Goal: Book appointment/travel/reservation

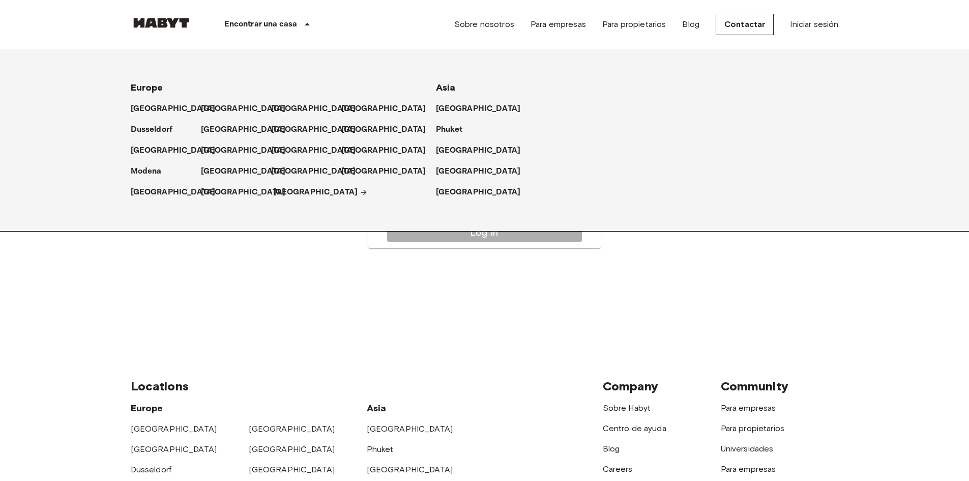
click at [287, 188] on p "[GEOGRAPHIC_DATA]" at bounding box center [315, 192] width 85 height 12
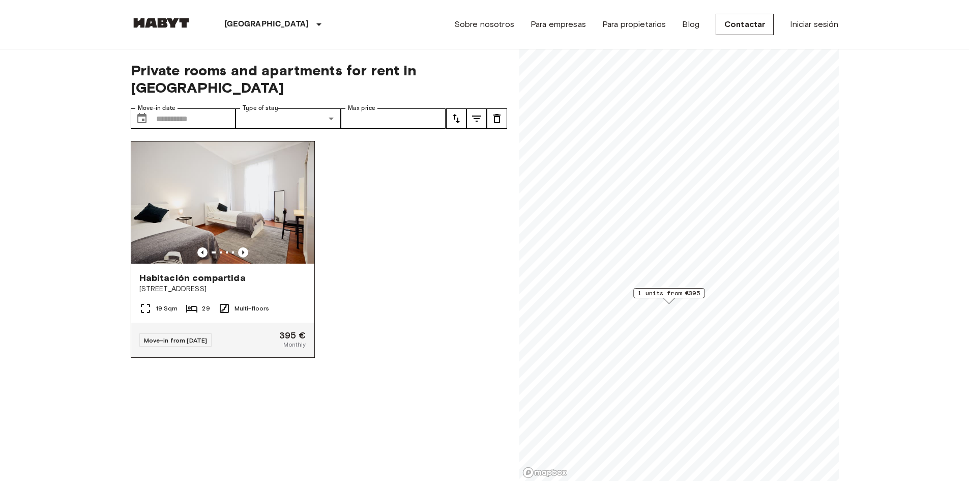
click at [271, 217] on img at bounding box center [222, 202] width 183 height 122
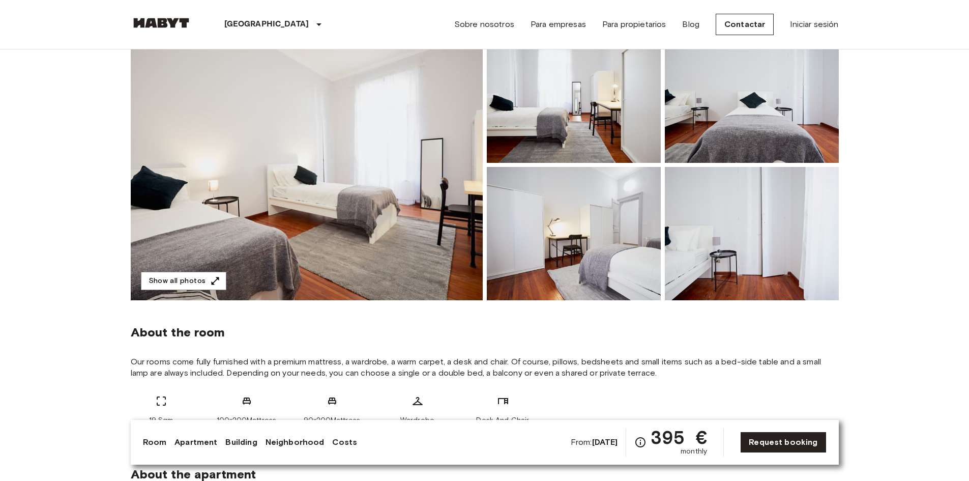
scroll to position [102, 0]
click at [783, 442] on link "Request booking" at bounding box center [783, 441] width 86 height 21
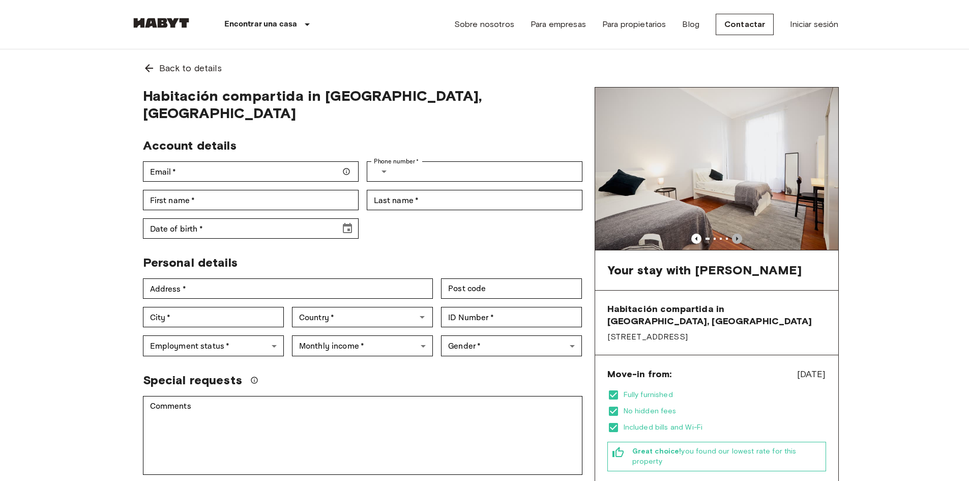
click at [738, 237] on icon "Previous image" at bounding box center [737, 238] width 10 height 10
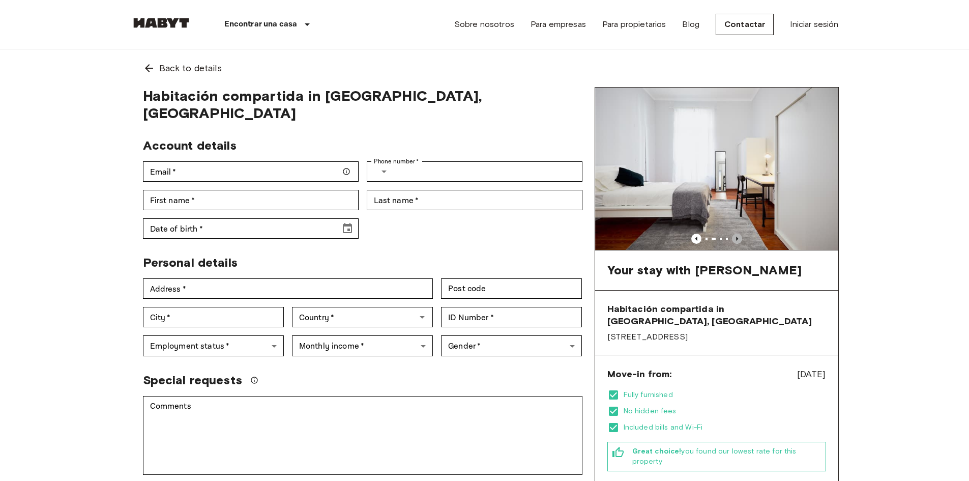
click at [738, 237] on icon "Previous image" at bounding box center [737, 238] width 10 height 10
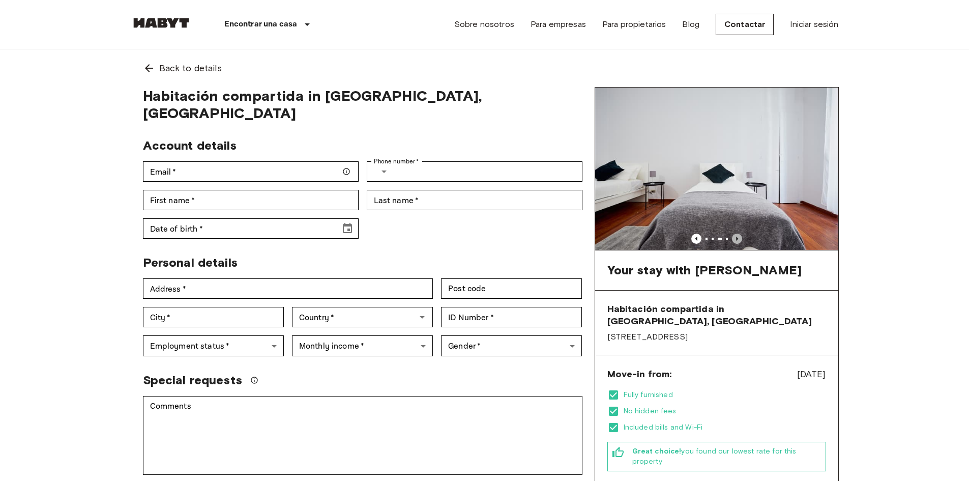
click at [738, 237] on icon "Previous image" at bounding box center [737, 238] width 10 height 10
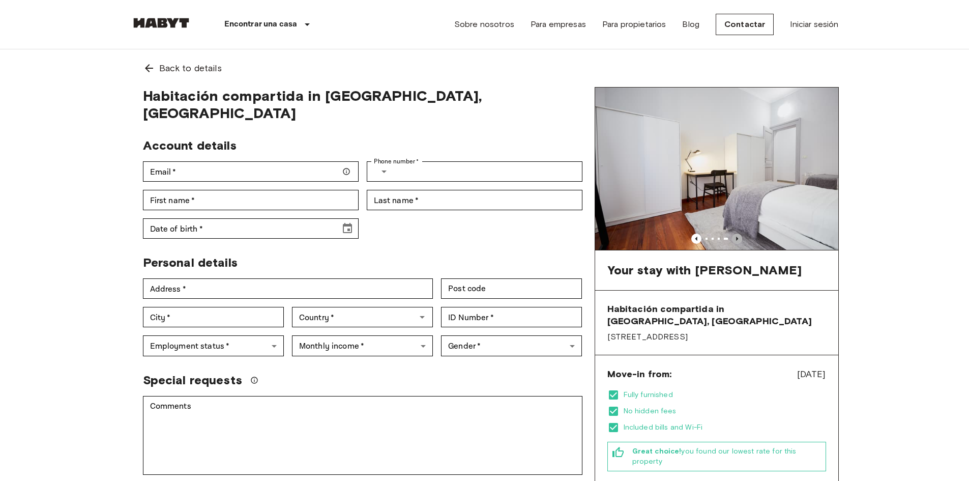
click at [738, 237] on icon "Previous image" at bounding box center [737, 238] width 10 height 10
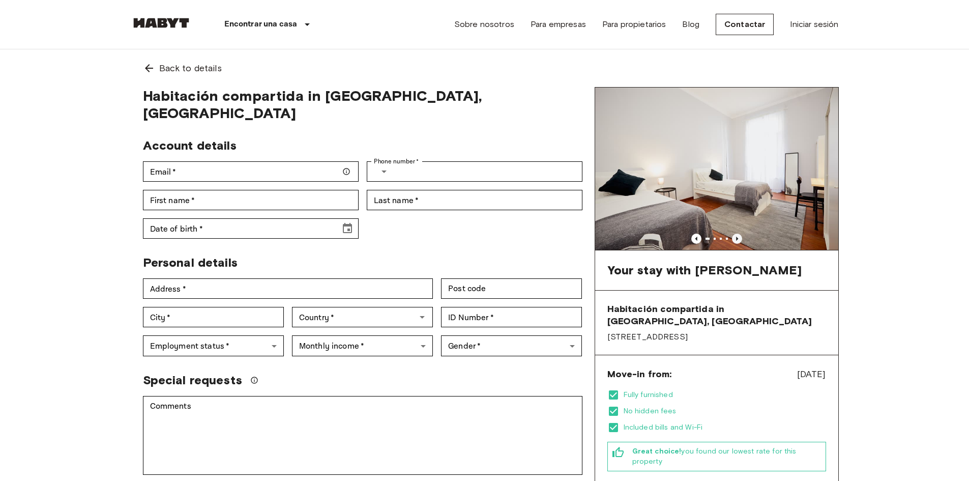
click at [738, 237] on icon "Previous image" at bounding box center [737, 238] width 10 height 10
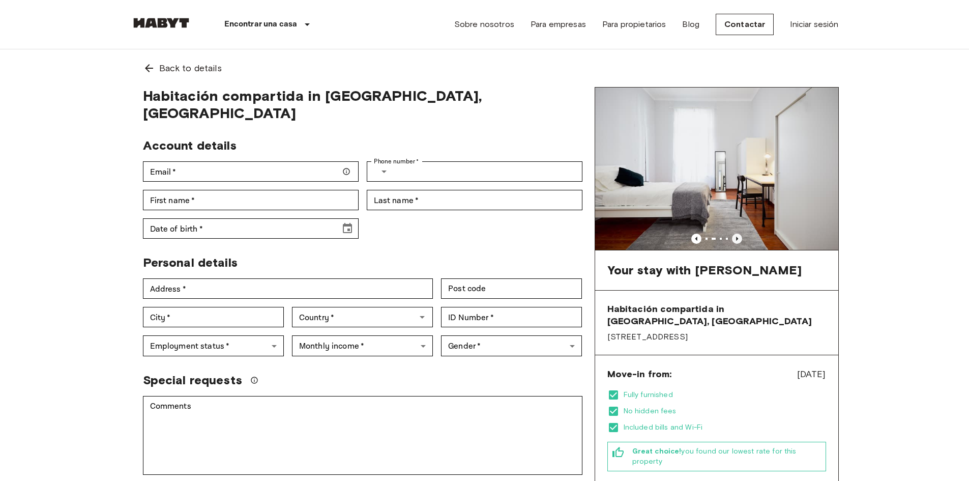
click at [738, 237] on icon "Previous image" at bounding box center [737, 238] width 10 height 10
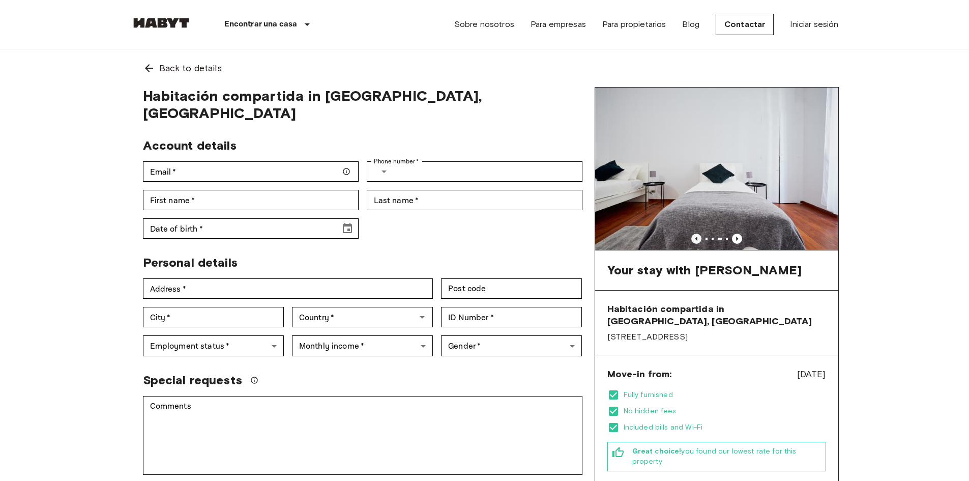
drag, startPoint x: 697, startPoint y: 245, endPoint x: 696, endPoint y: 237, distance: 8.3
click at [697, 245] on img at bounding box center [716, 168] width 243 height 162
click at [695, 235] on icon "Previous image" at bounding box center [696, 238] width 10 height 10
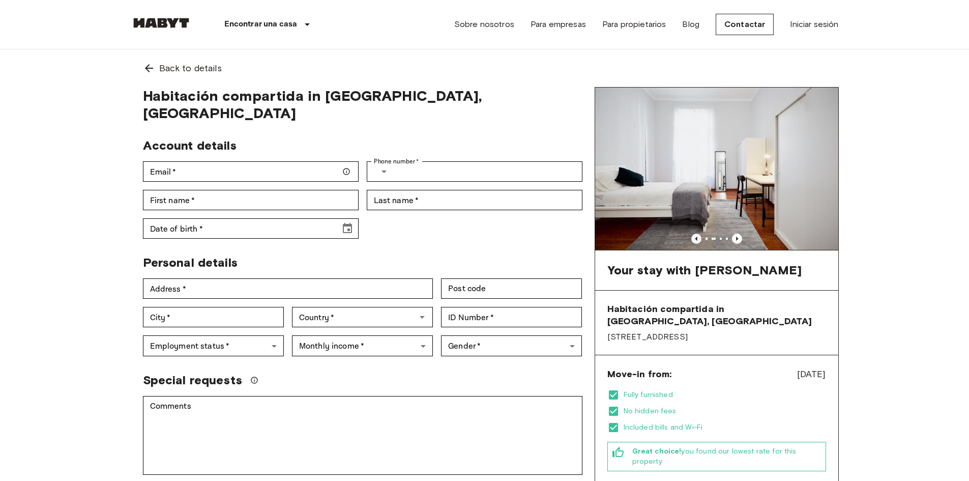
click at [695, 235] on icon "Previous image" at bounding box center [696, 238] width 10 height 10
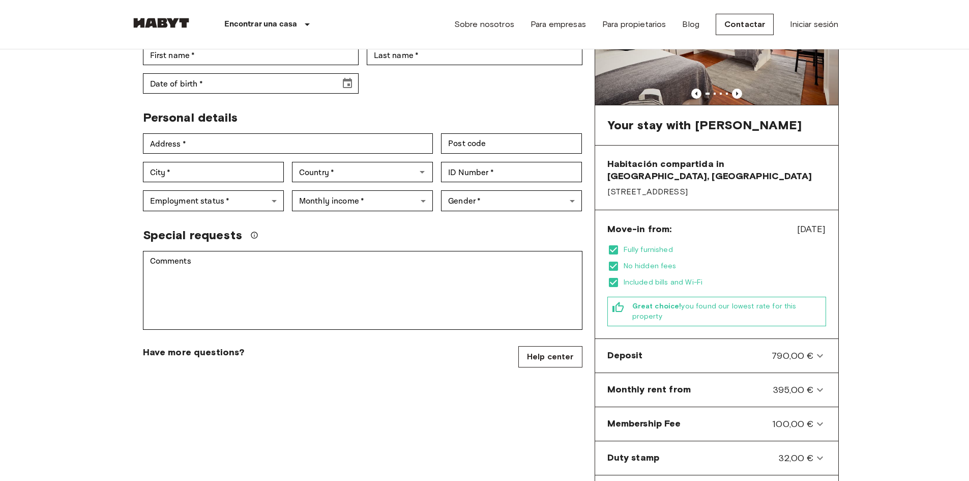
scroll to position [153, 0]
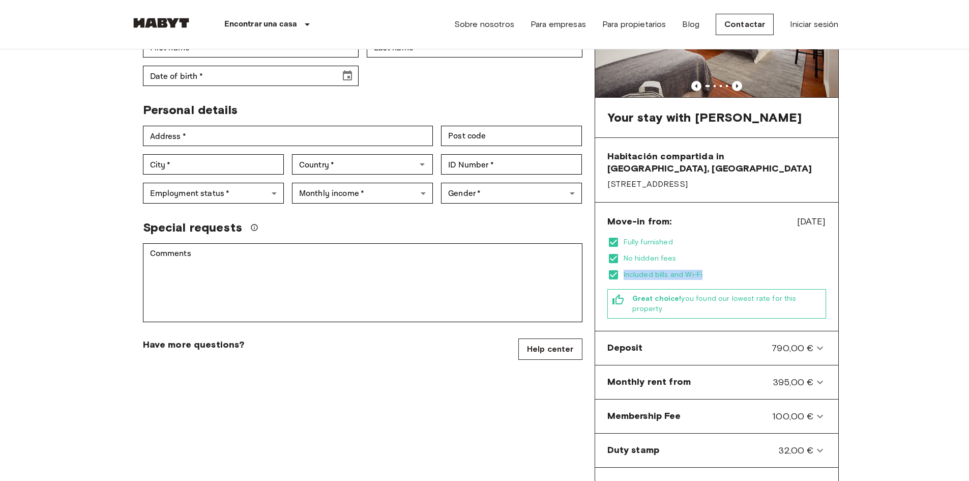
drag, startPoint x: 623, startPoint y: 265, endPoint x: 709, endPoint y: 265, distance: 85.9
click at [708, 270] on span "Included bills and Wi-Fi" at bounding box center [724, 275] width 202 height 10
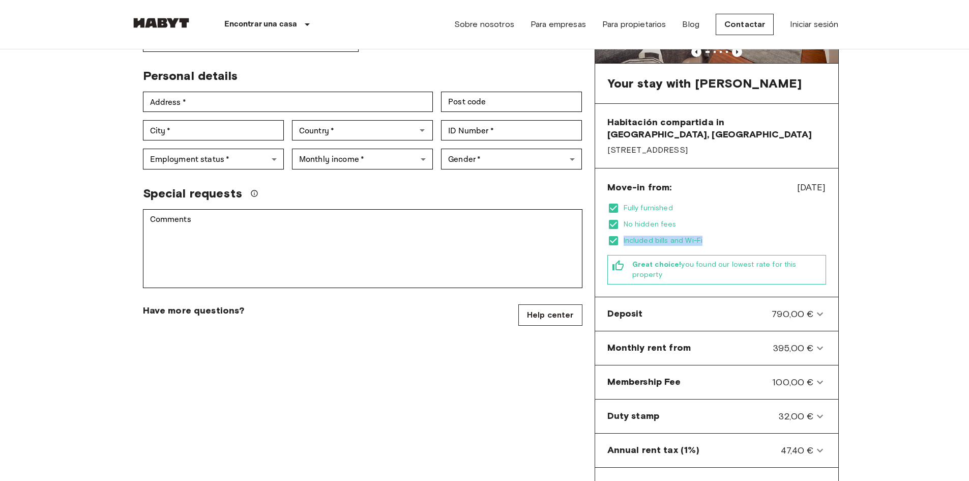
scroll to position [203, 0]
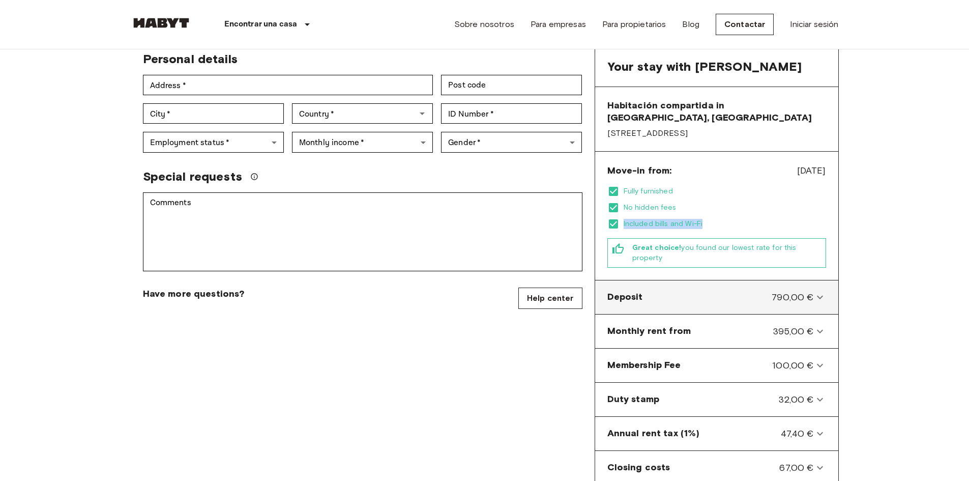
click at [824, 291] on icon at bounding box center [820, 297] width 12 height 12
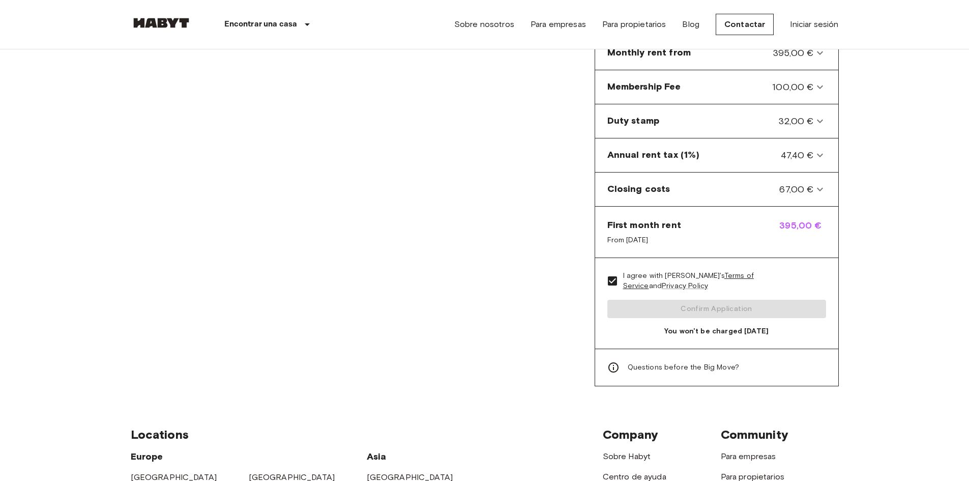
scroll to position [509, 0]
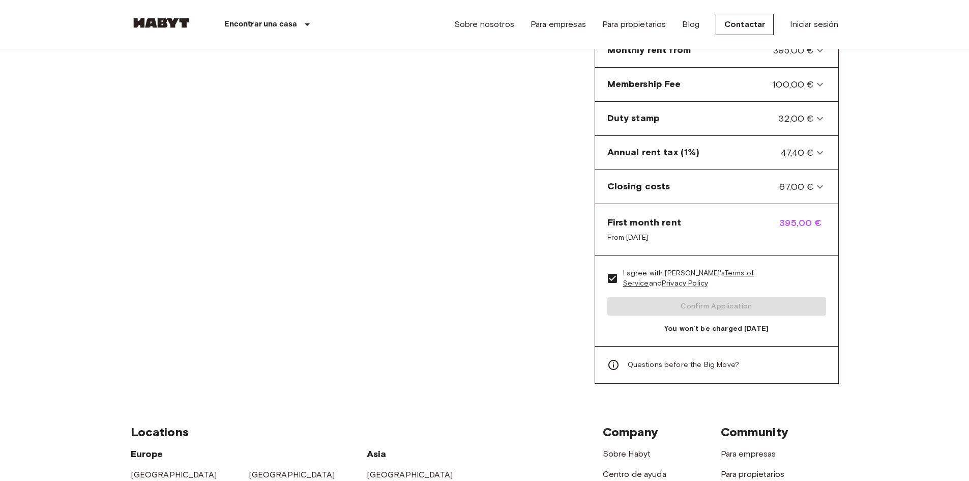
click at [693, 288] on div "I agree with [PERSON_NAME]'s Terms of Service and Privacy Policy Confirm Applic…" at bounding box center [716, 300] width 243 height 91
click at [692, 288] on div "I agree with [PERSON_NAME]'s Terms of Service and Privacy Policy Confirm Applic…" at bounding box center [716, 300] width 243 height 91
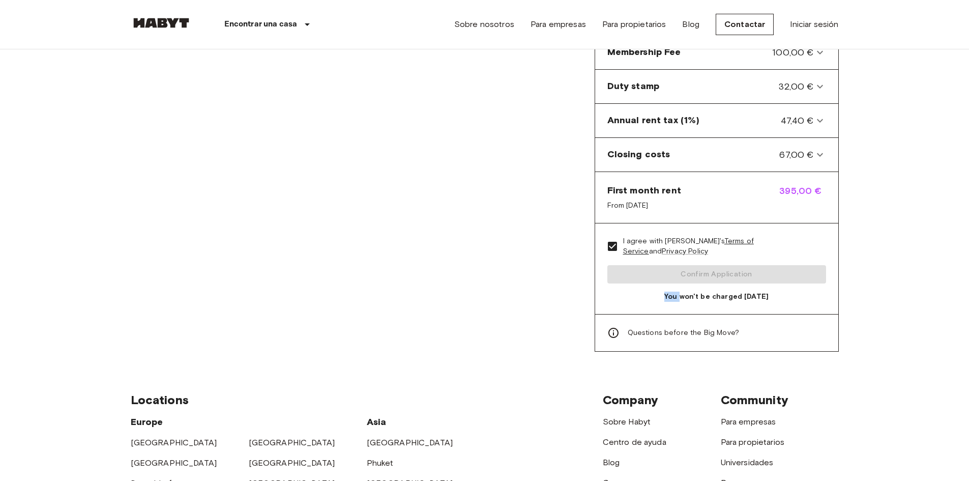
scroll to position [559, 0]
